Goal: Transaction & Acquisition: Purchase product/service

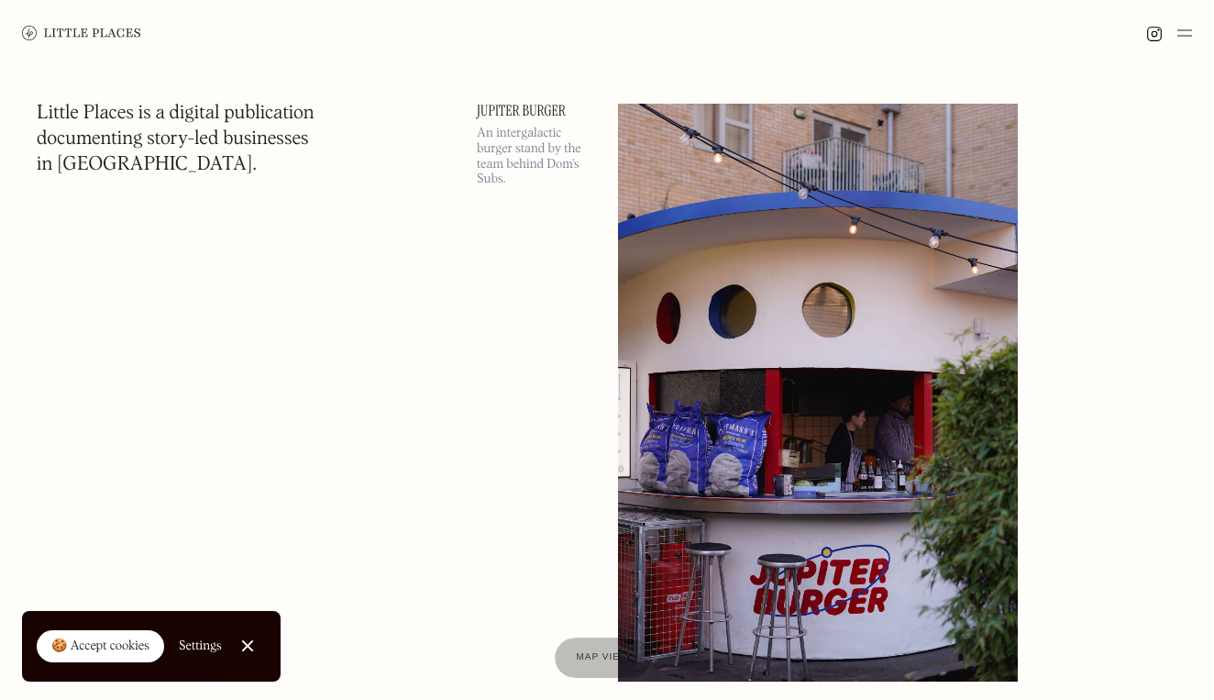
scroll to position [30883, 0]
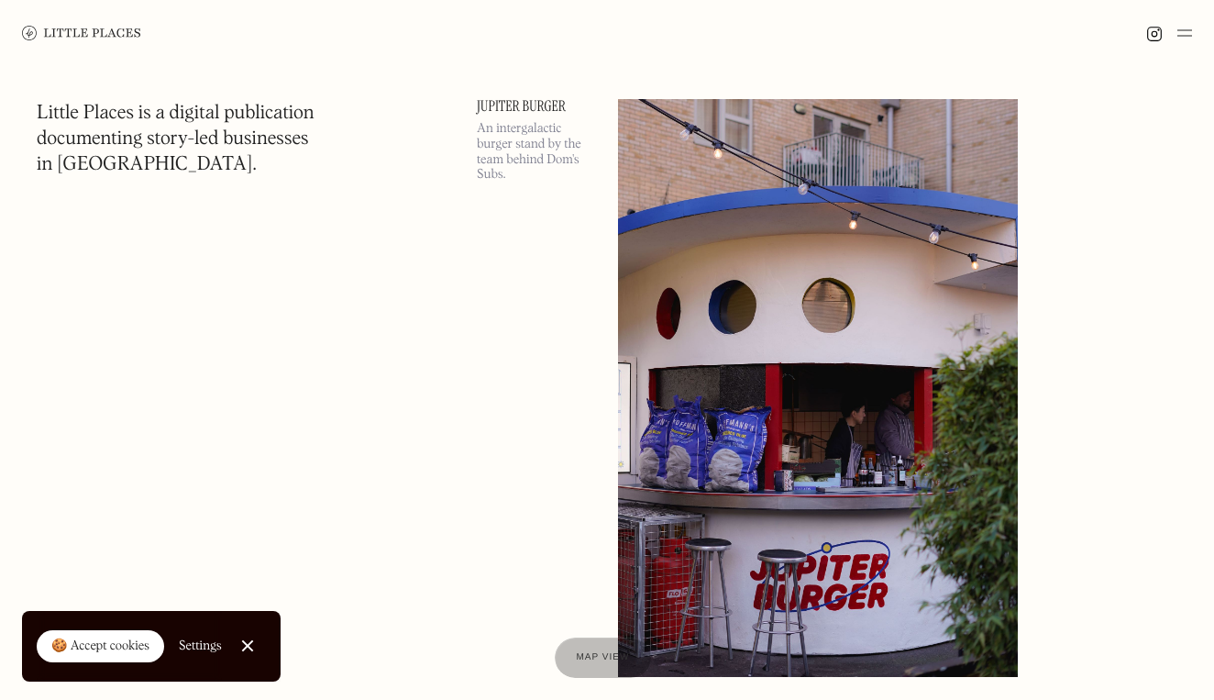
click at [255, 648] on link "Close Cookie Popup" at bounding box center [247, 645] width 37 height 37
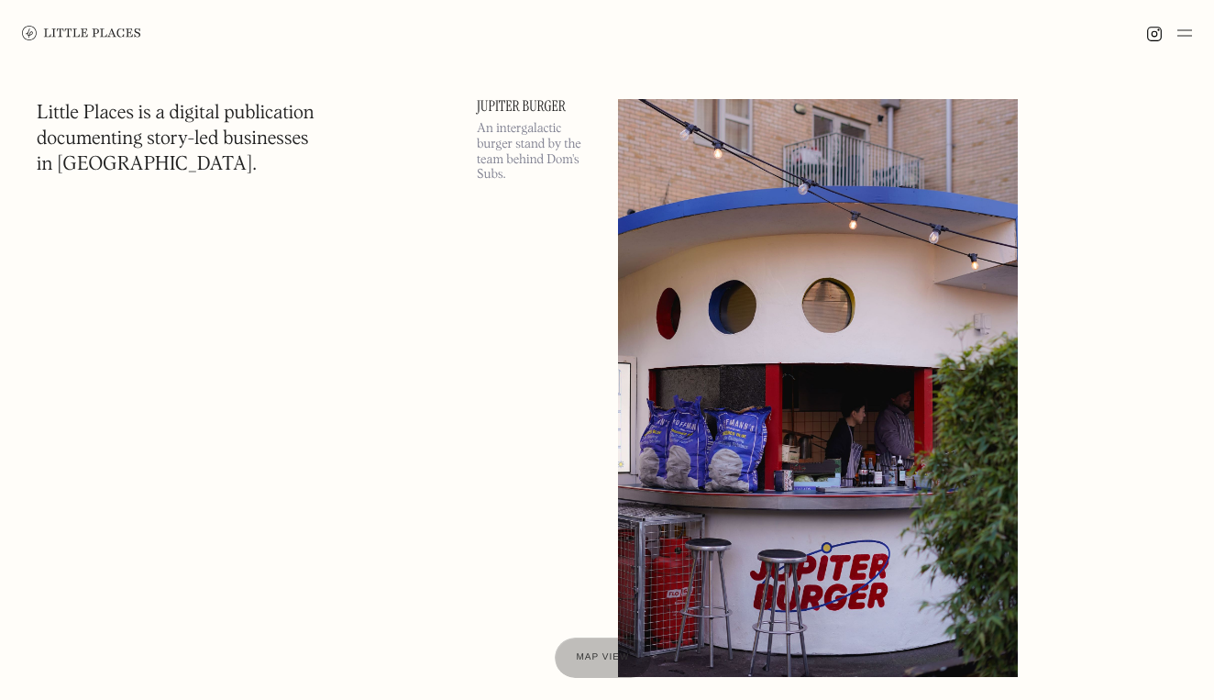
click at [68, 35] on img at bounding box center [81, 33] width 119 height 15
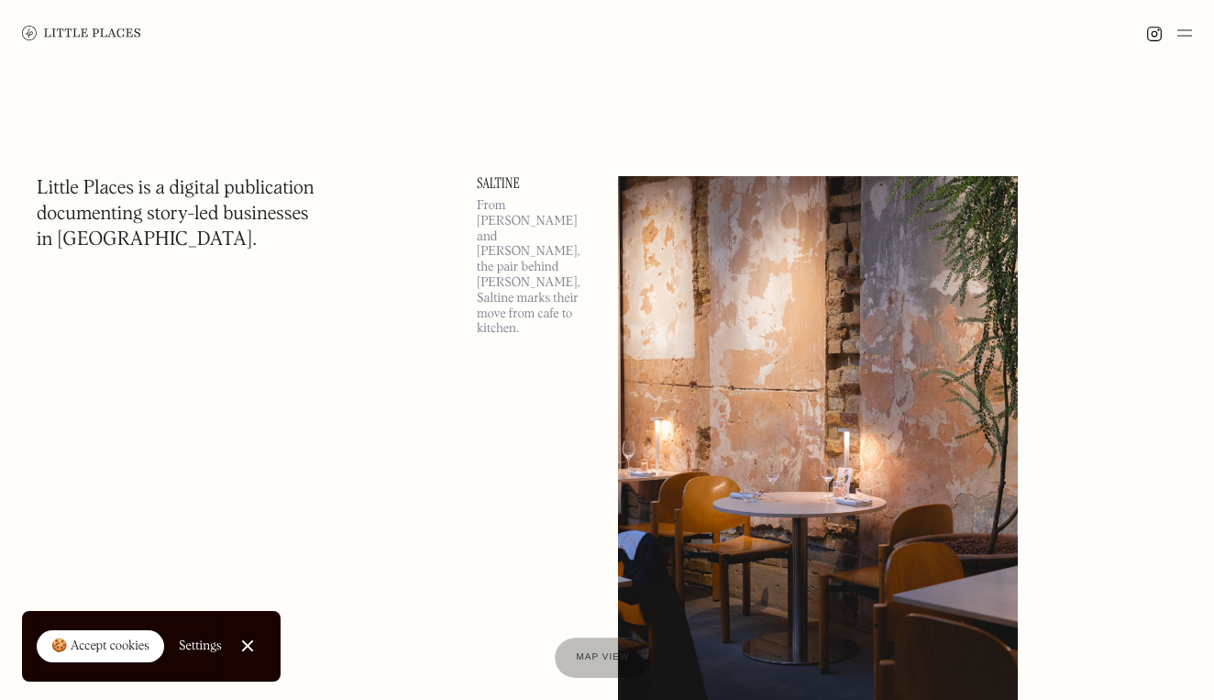
click at [1186, 36] on img at bounding box center [1184, 33] width 15 height 22
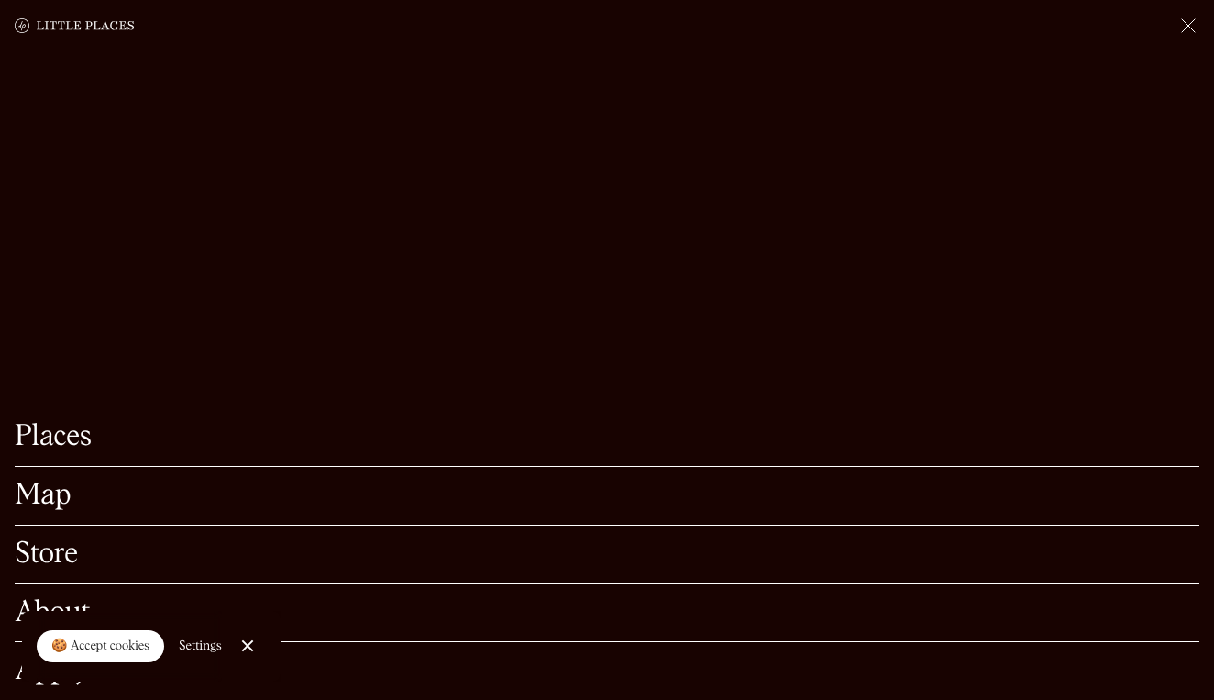
scroll to position [247, 0]
click at [251, 647] on div at bounding box center [247, 646] width 12 height 12
click at [75, 612] on link "About" at bounding box center [607, 613] width 1185 height 28
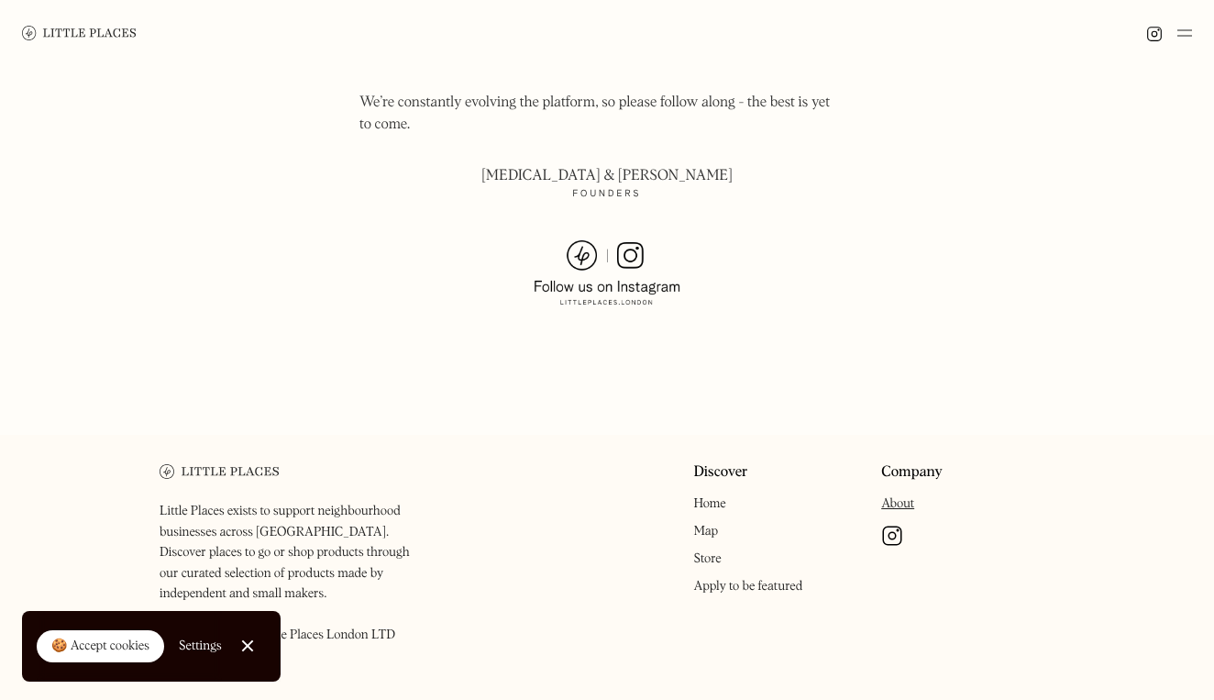
scroll to position [1329, 0]
click at [708, 553] on link "Store" at bounding box center [707, 559] width 28 height 13
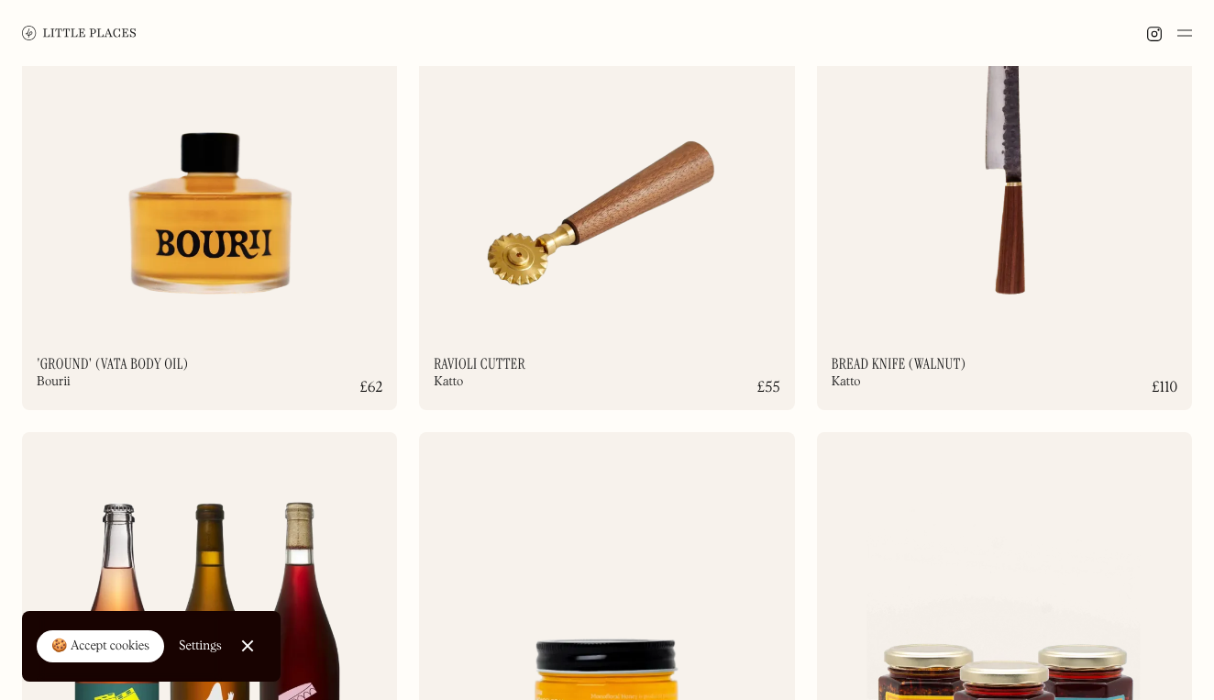
scroll to position [6401, 0]
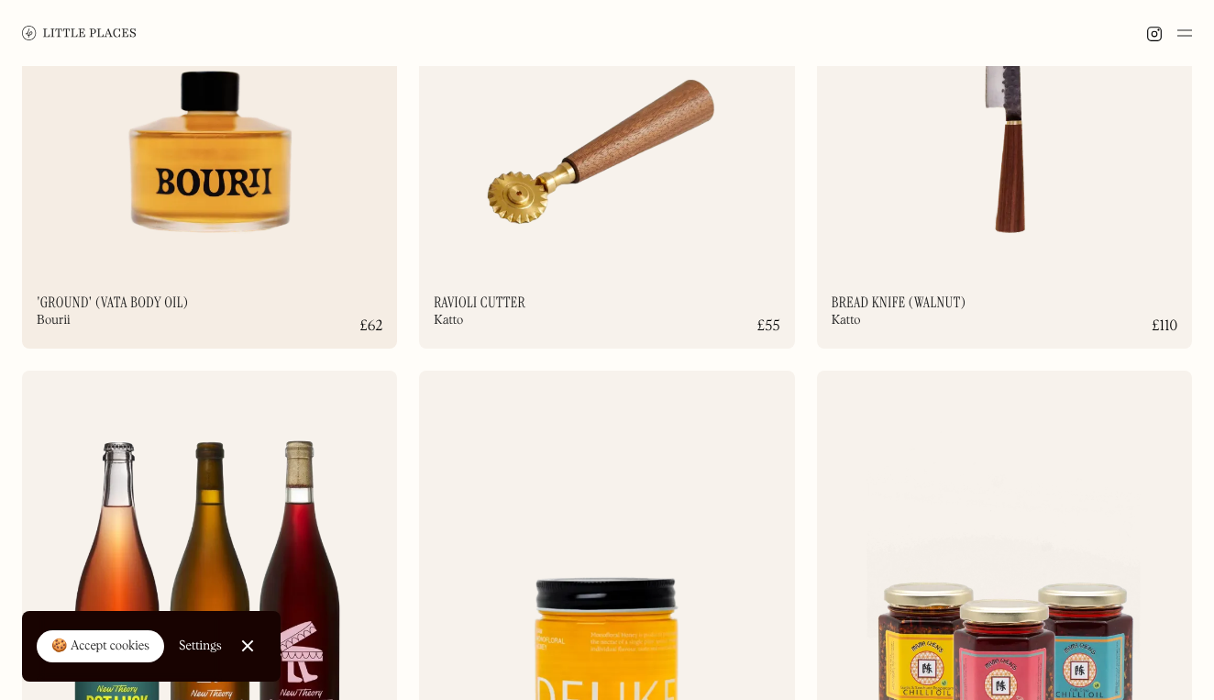
click at [202, 240] on img at bounding box center [209, 65] width 375 height 406
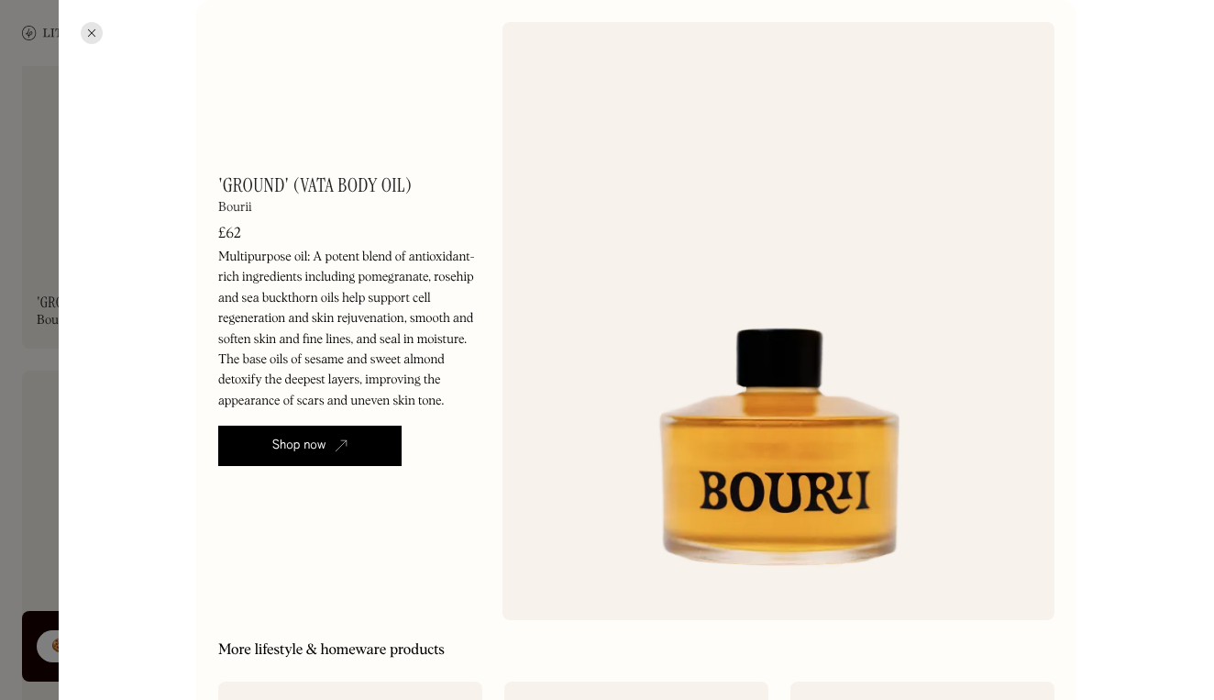
click at [36, 157] on div at bounding box center [607, 350] width 1214 height 700
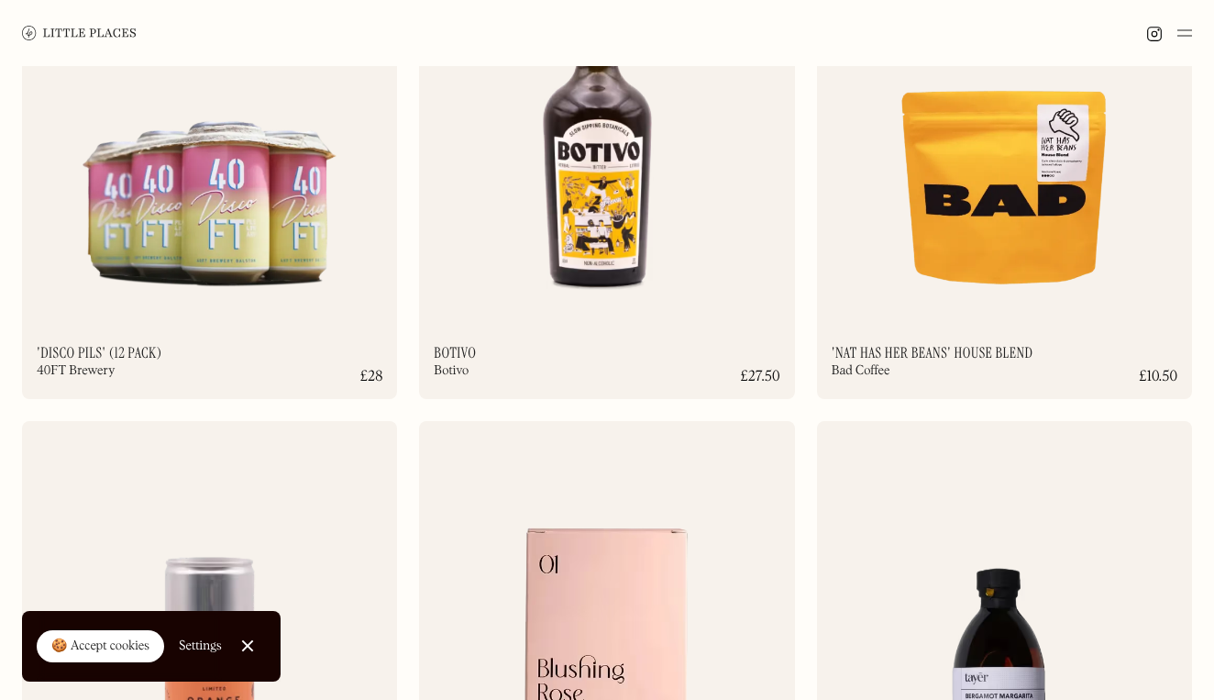
scroll to position [8391, 0]
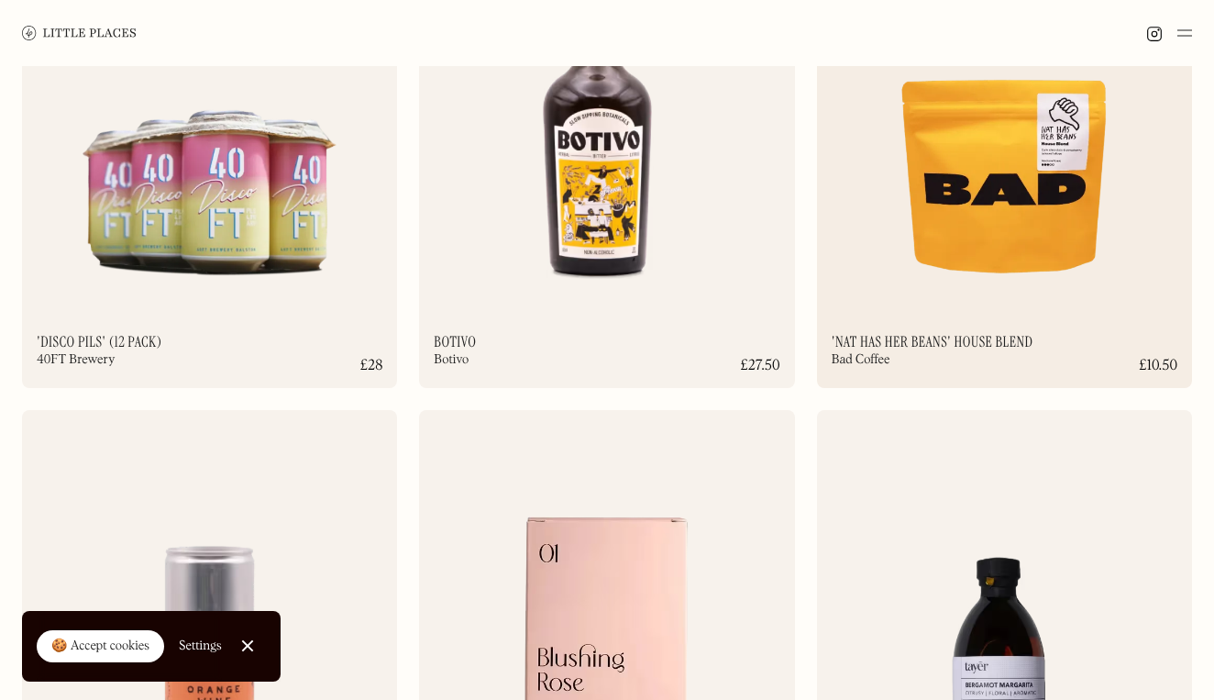
click at [943, 217] on img at bounding box center [1004, 106] width 375 height 406
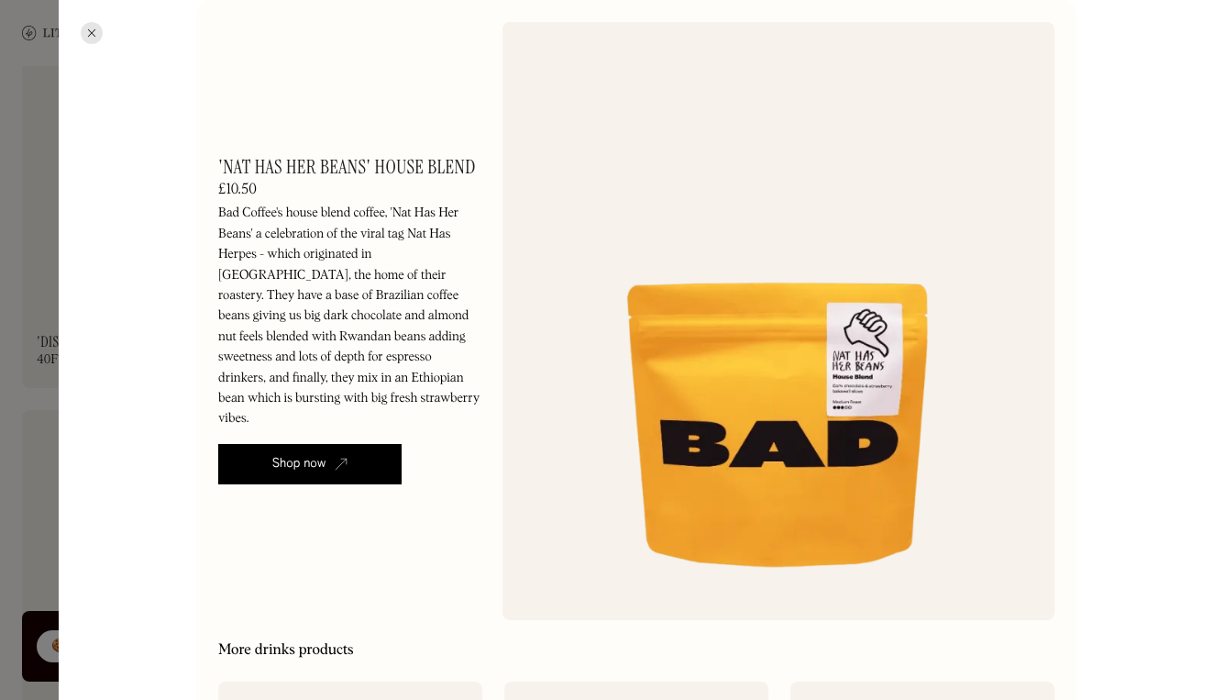
click at [324, 455] on div "Shop now" at bounding box center [299, 464] width 54 height 18
click at [41, 339] on div at bounding box center [607, 350] width 1214 height 700
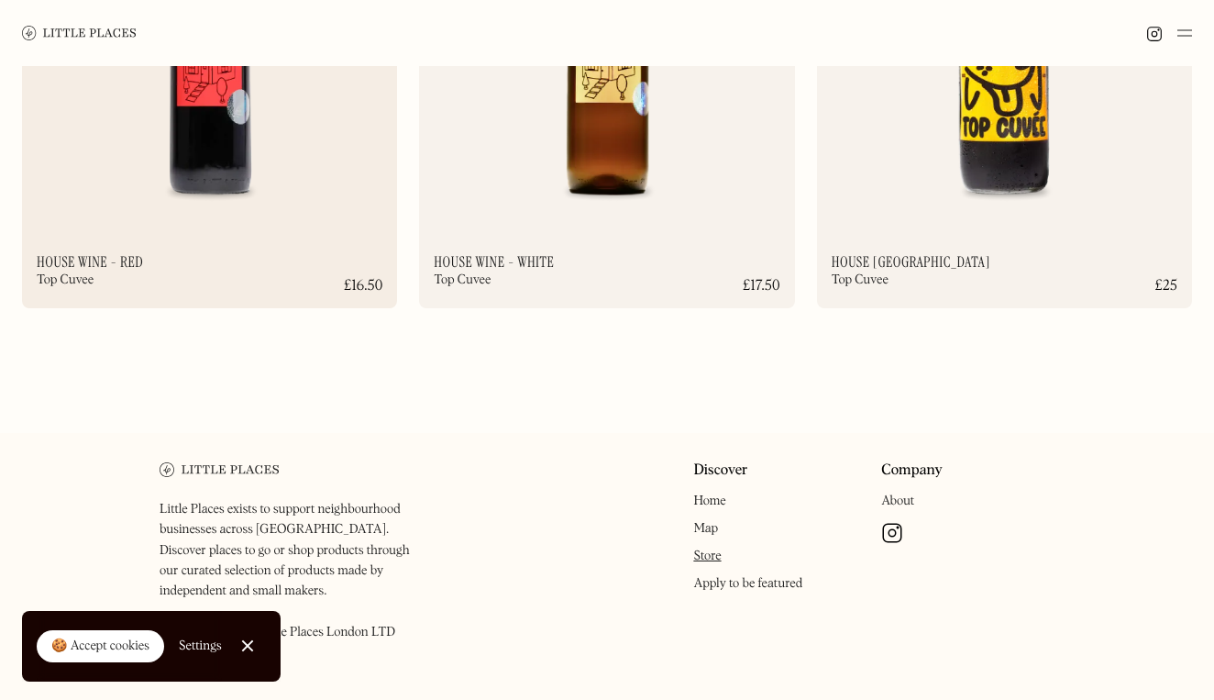
scroll to position [12531, 0]
click at [897, 523] on img at bounding box center [892, 534] width 22 height 22
